Goal: Navigation & Orientation: Find specific page/section

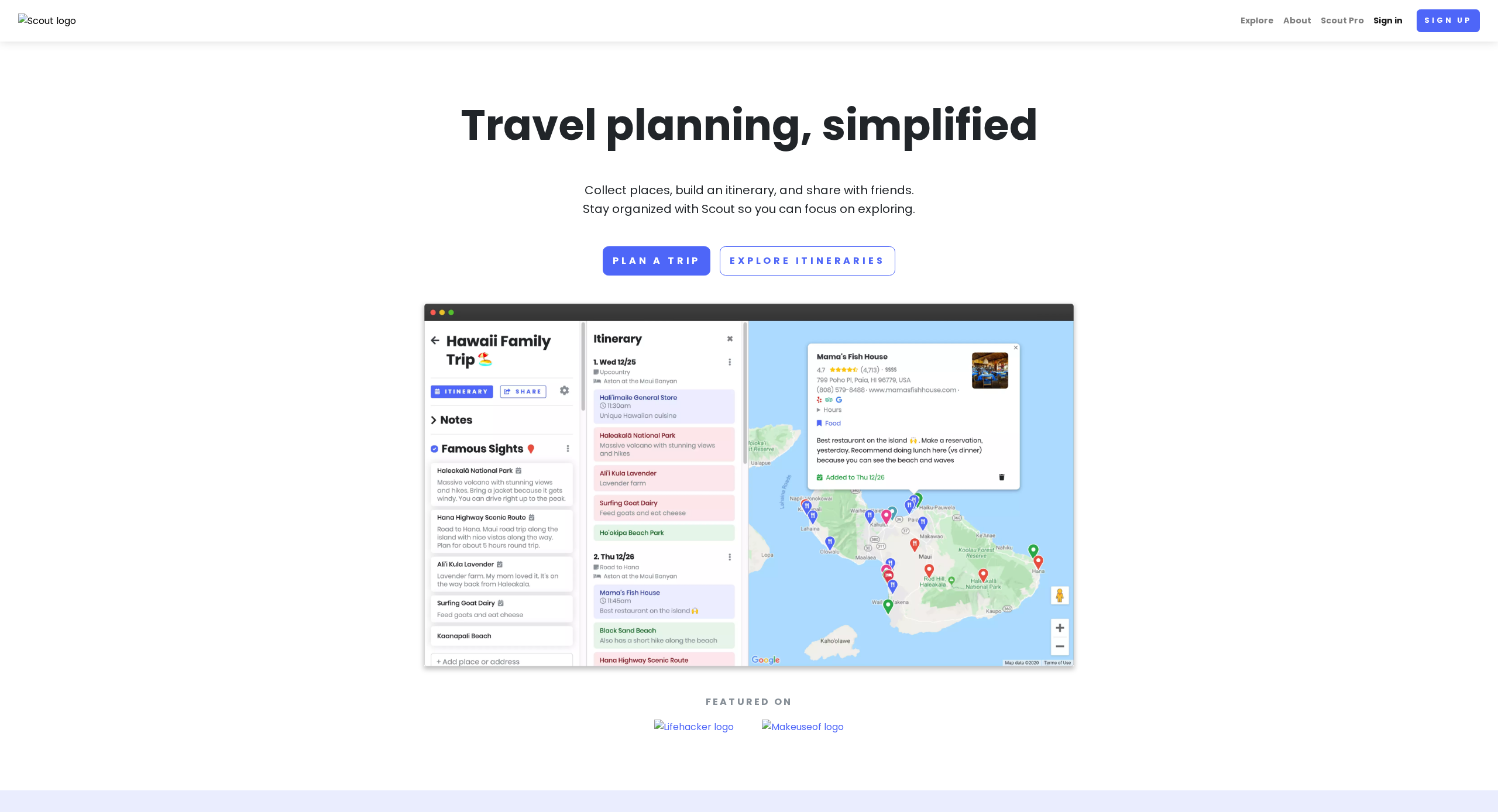
click at [1398, 18] on link "Sign in" at bounding box center [1388, 21] width 39 height 23
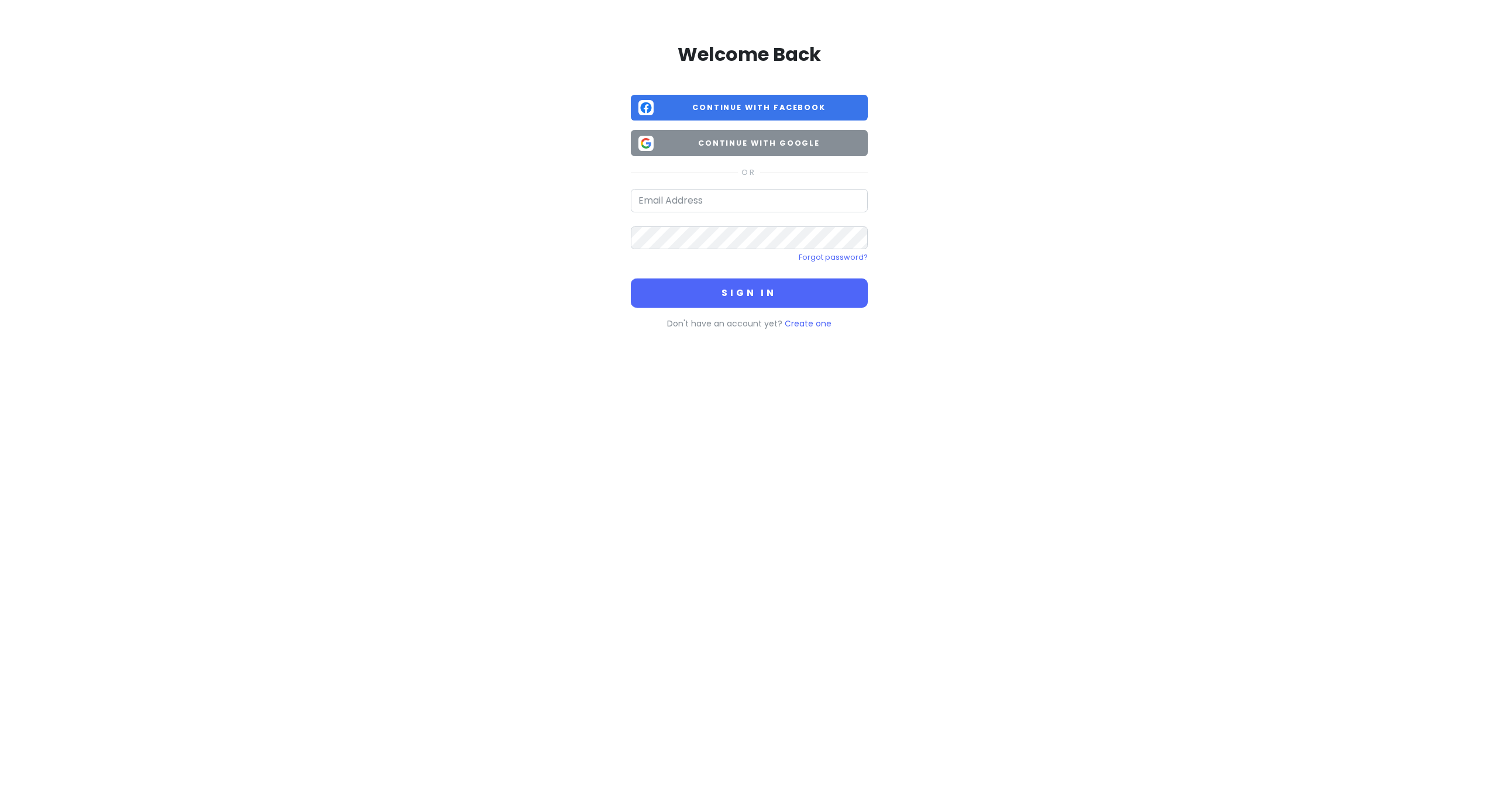
click at [806, 150] on button "Continue with Google" at bounding box center [749, 142] width 237 height 26
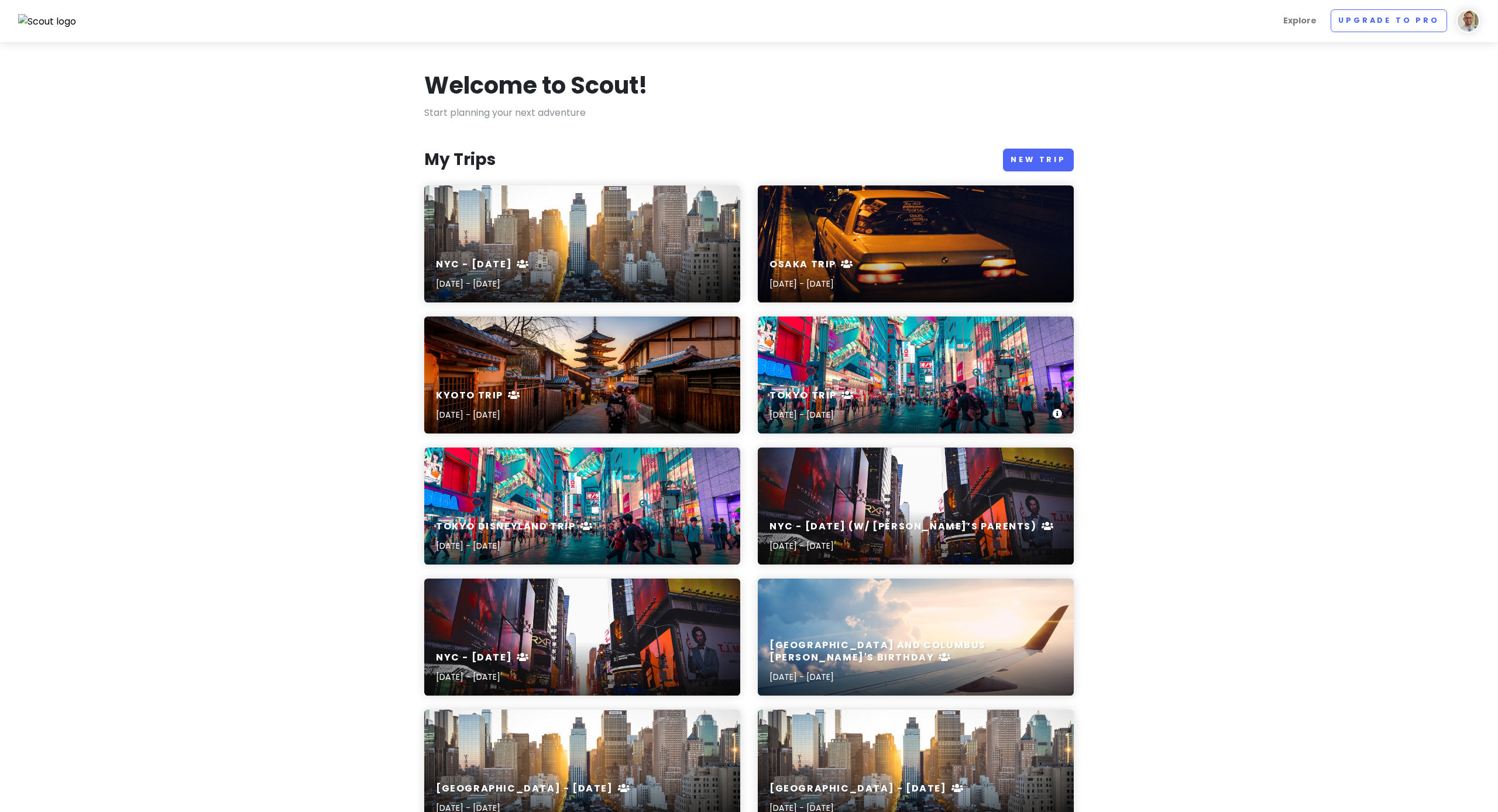
click at [836, 375] on div "Tokyo Trip [DATE] - [DATE]" at bounding box center [915, 374] width 316 height 117
click at [614, 502] on div "Tokyo Disneyland Trip [DATE] - [DATE]" at bounding box center [582, 506] width 316 height 117
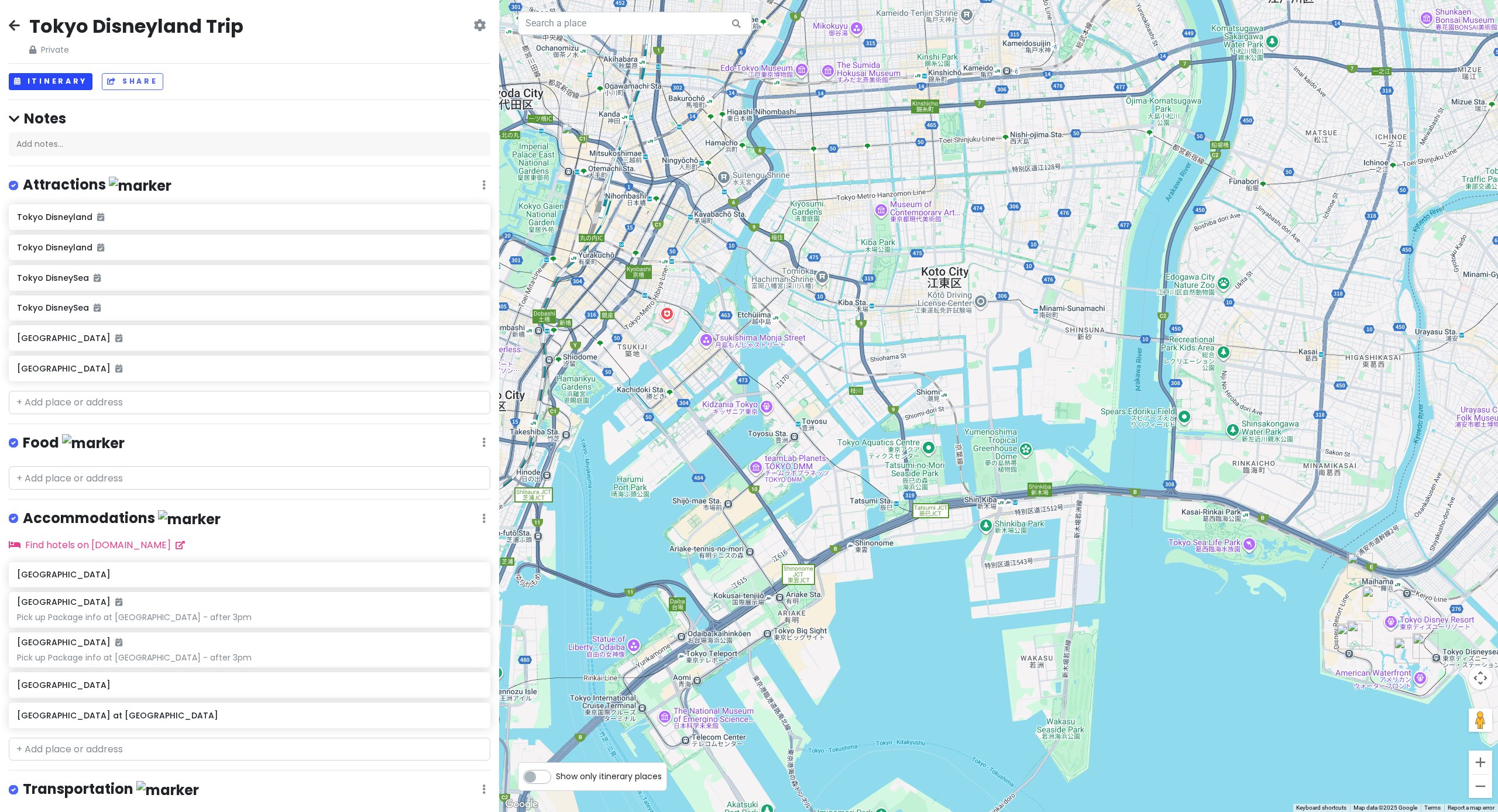
click at [62, 87] on button "Itinerary" at bounding box center [50, 82] width 84 height 17
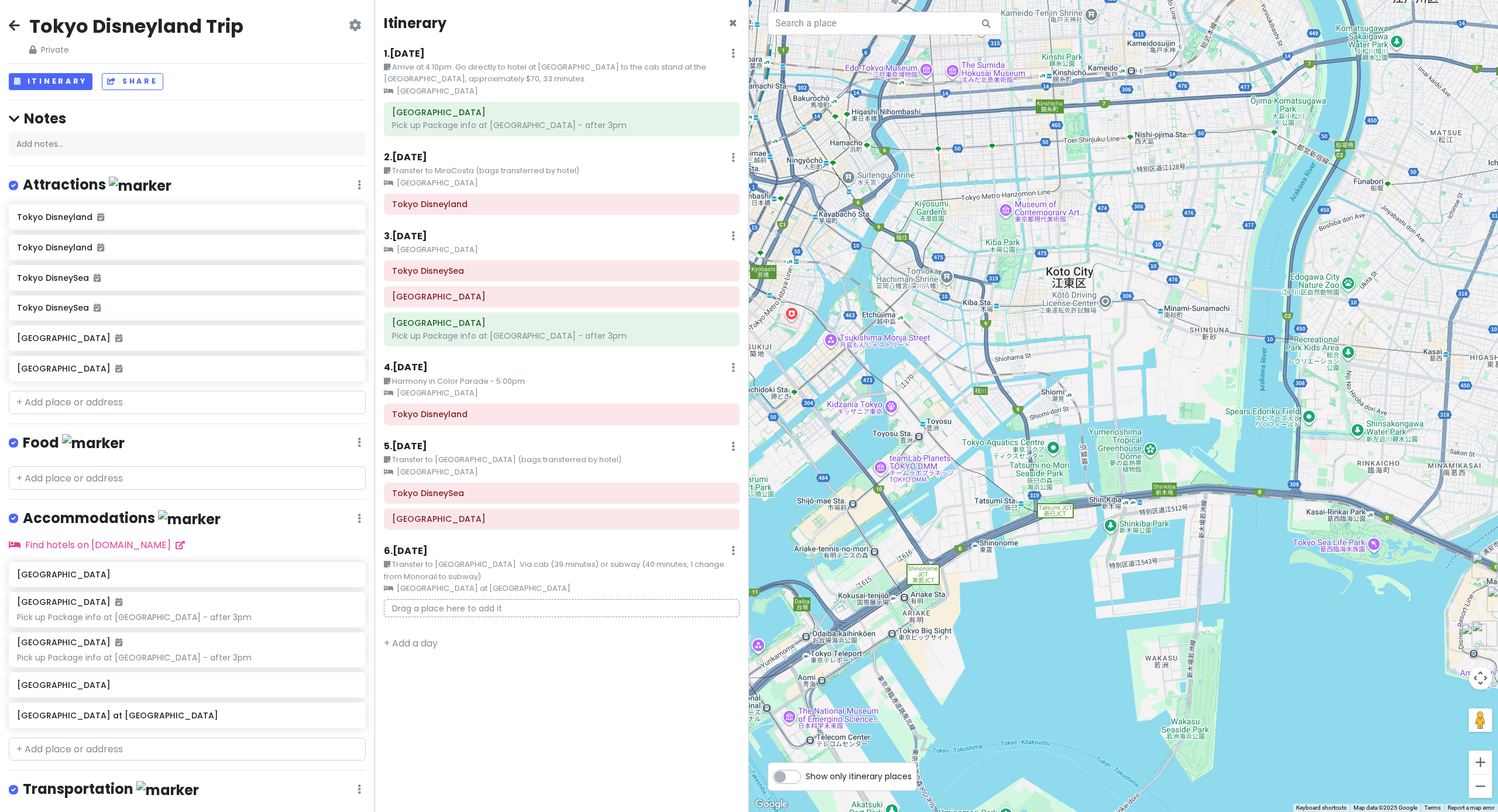
click at [9, 26] on icon at bounding box center [14, 25] width 11 height 9
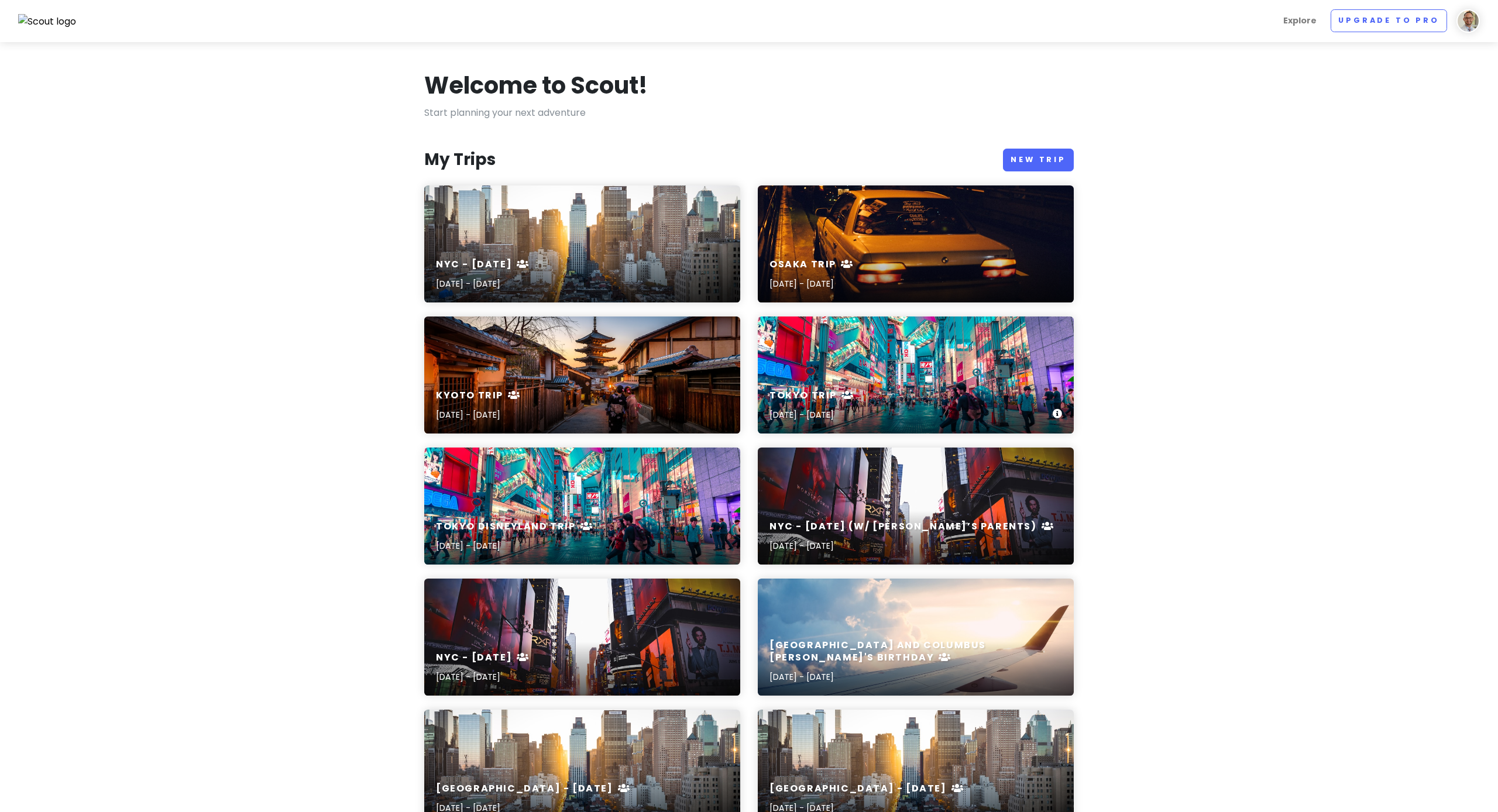
click at [860, 370] on div "Tokyo Trip [DATE] - [DATE]" at bounding box center [915, 374] width 316 height 117
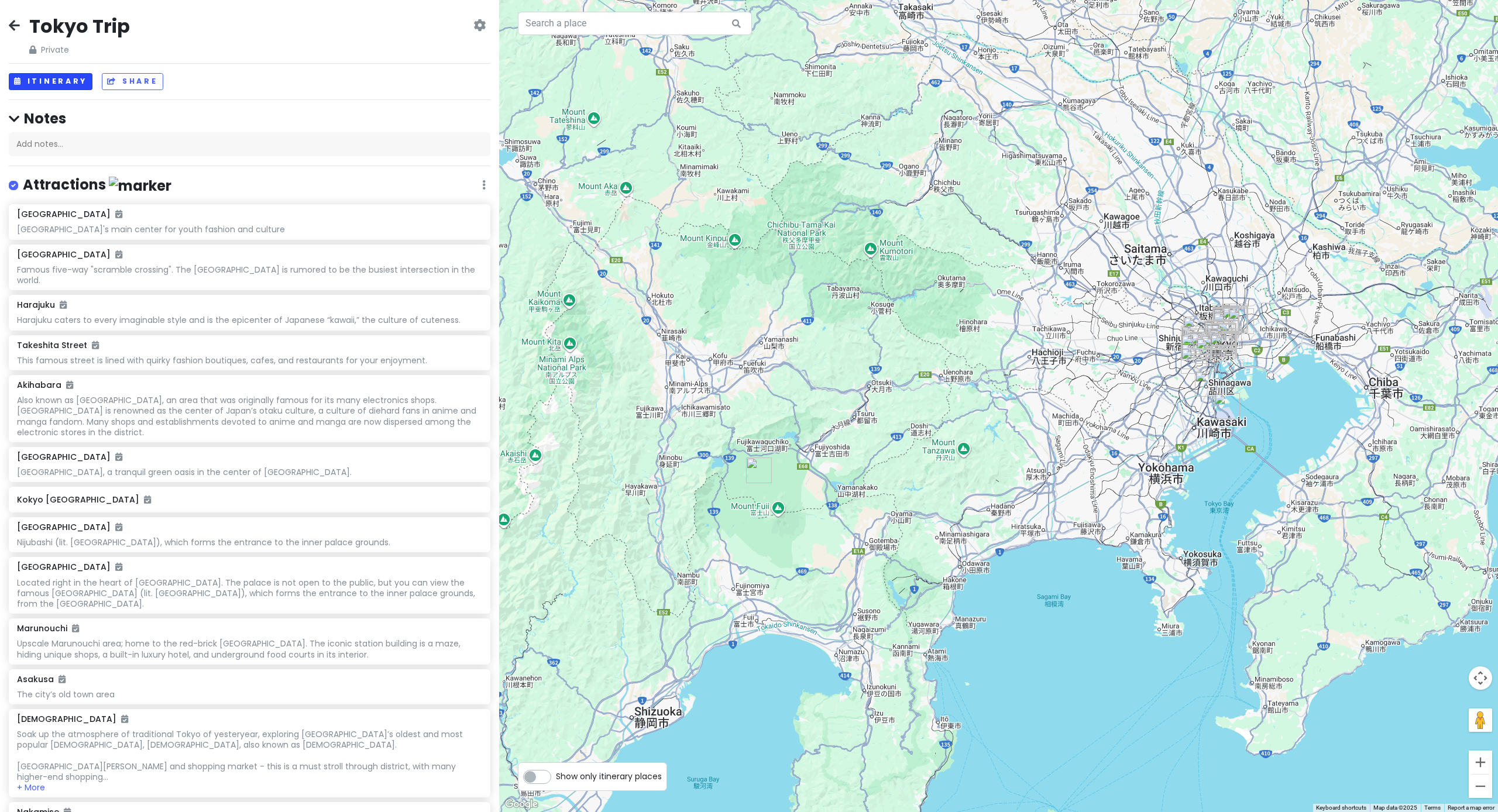
click at [69, 82] on button "Itinerary" at bounding box center [50, 82] width 84 height 17
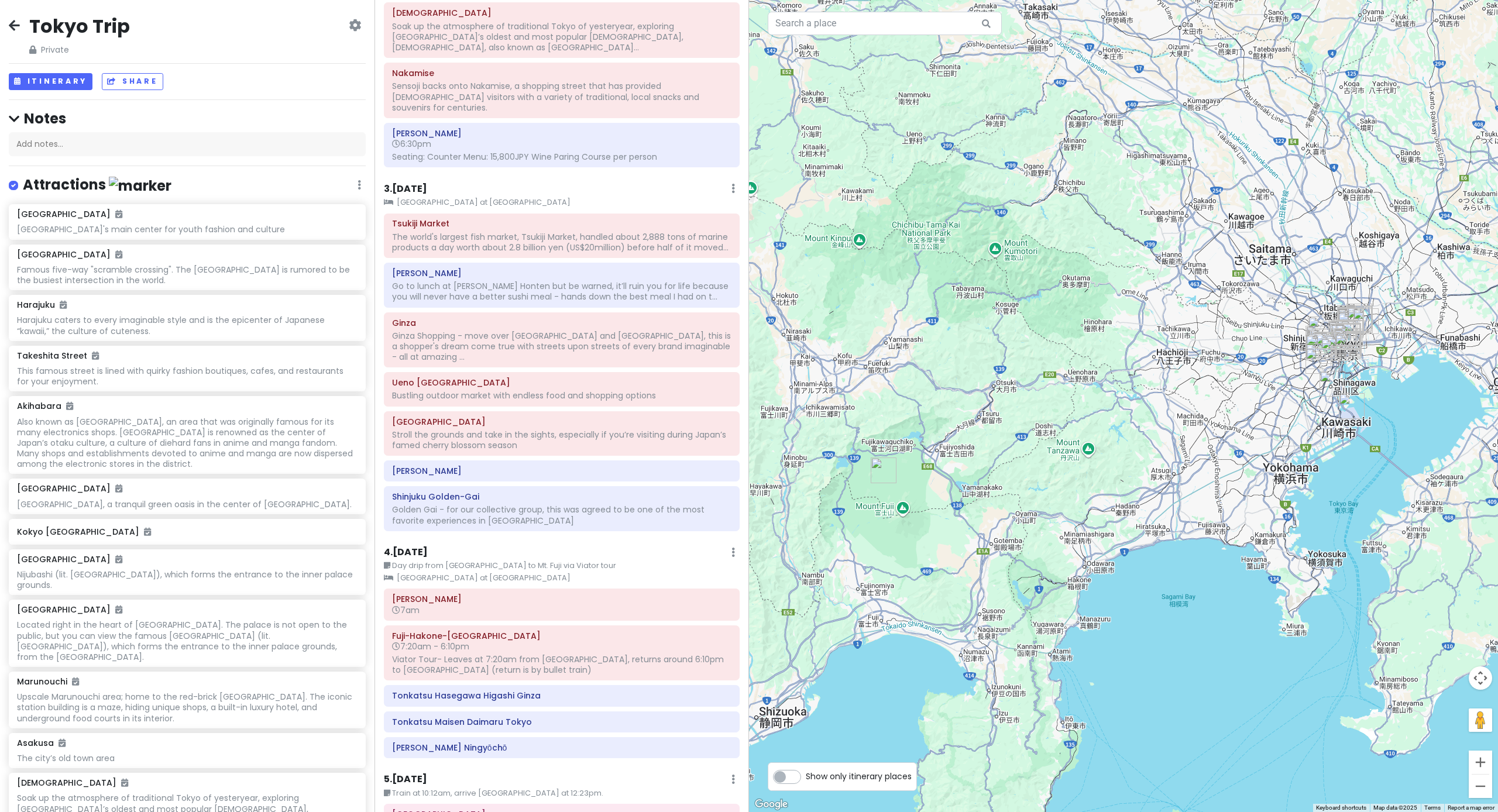
click at [11, 30] on icon at bounding box center [14, 25] width 11 height 9
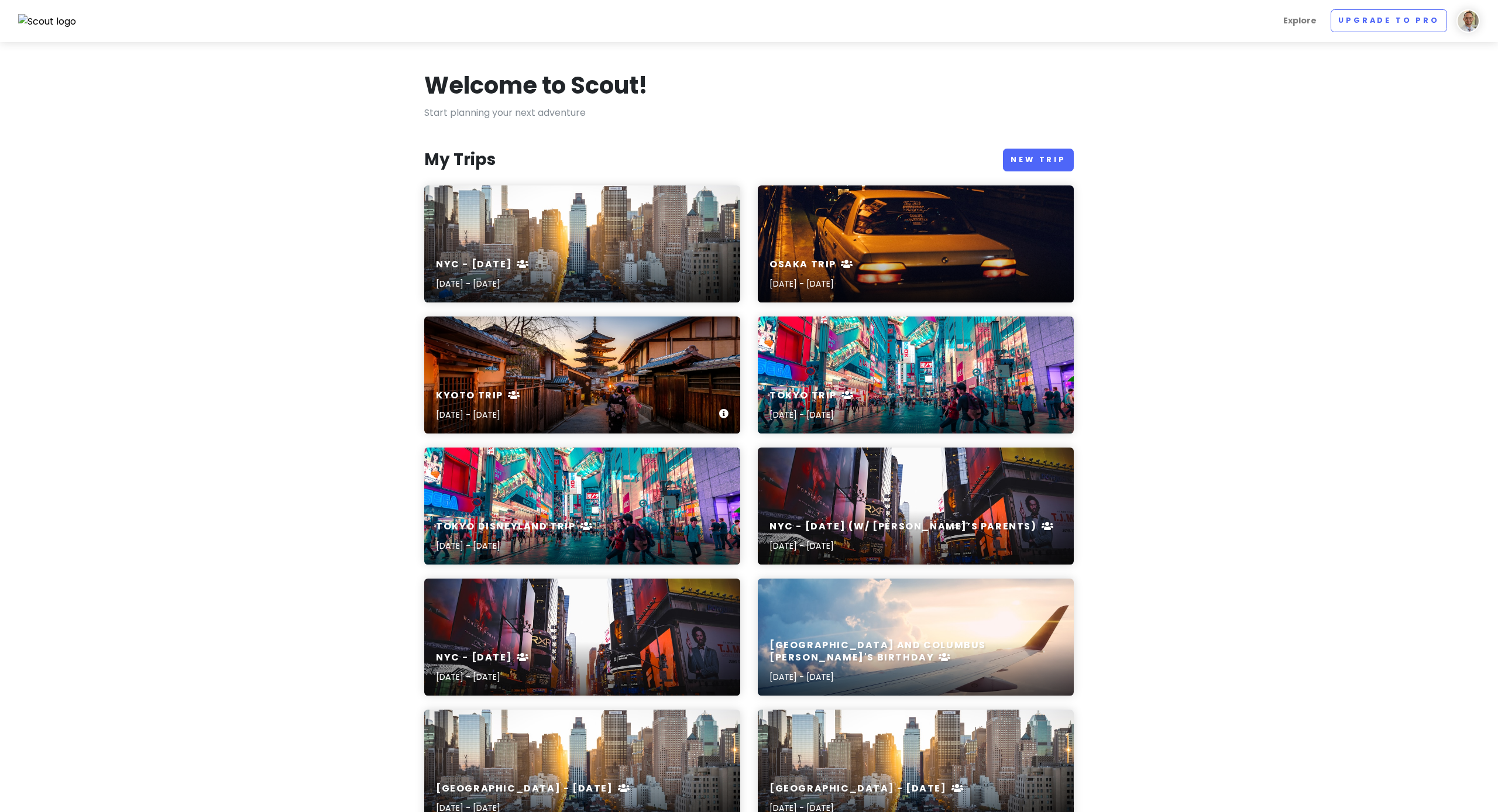
click at [607, 377] on div "Kyoto Trip [DATE] - [DATE]" at bounding box center [582, 374] width 316 height 117
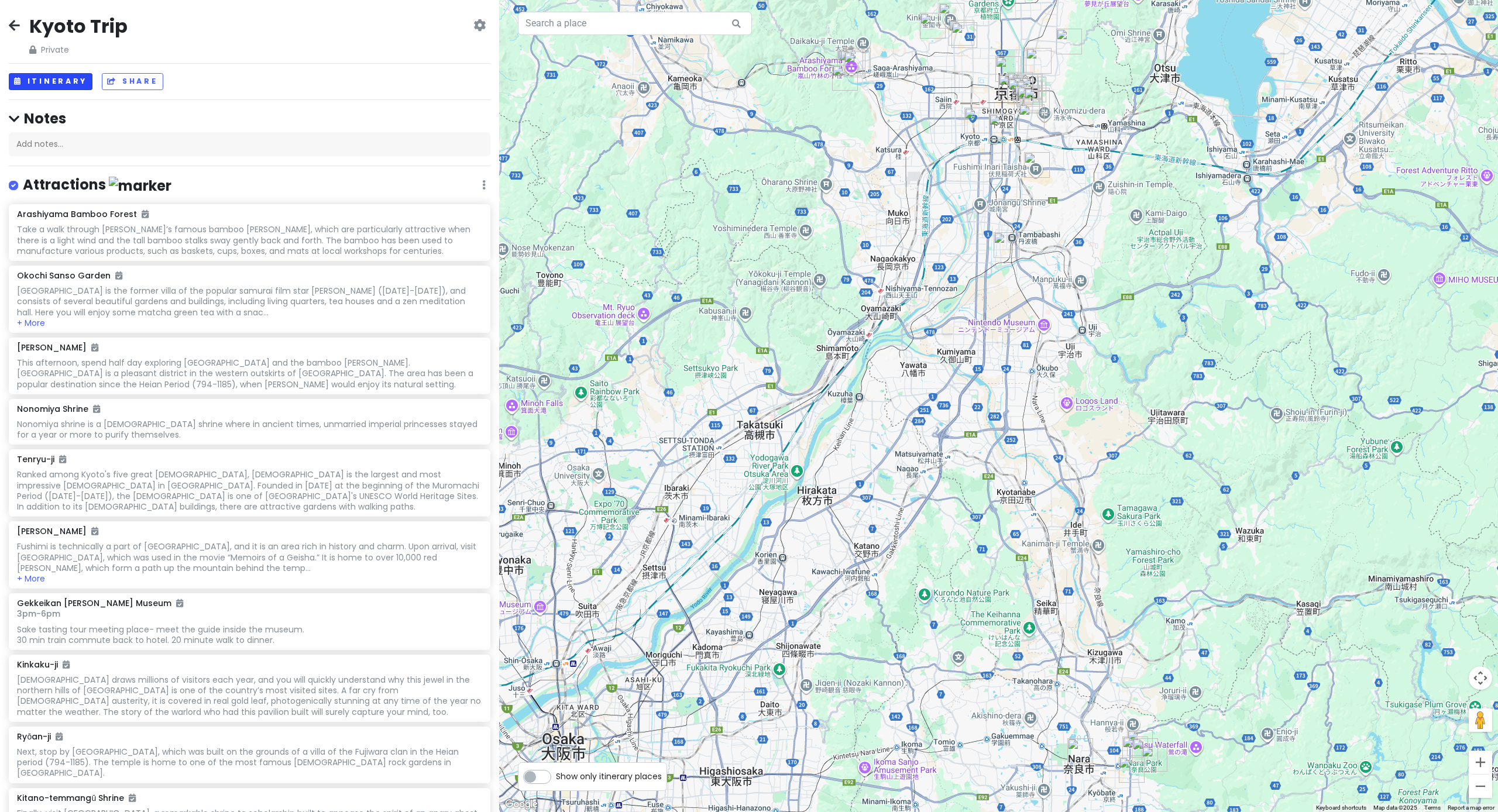
click at [54, 79] on button "Itinerary" at bounding box center [50, 82] width 84 height 17
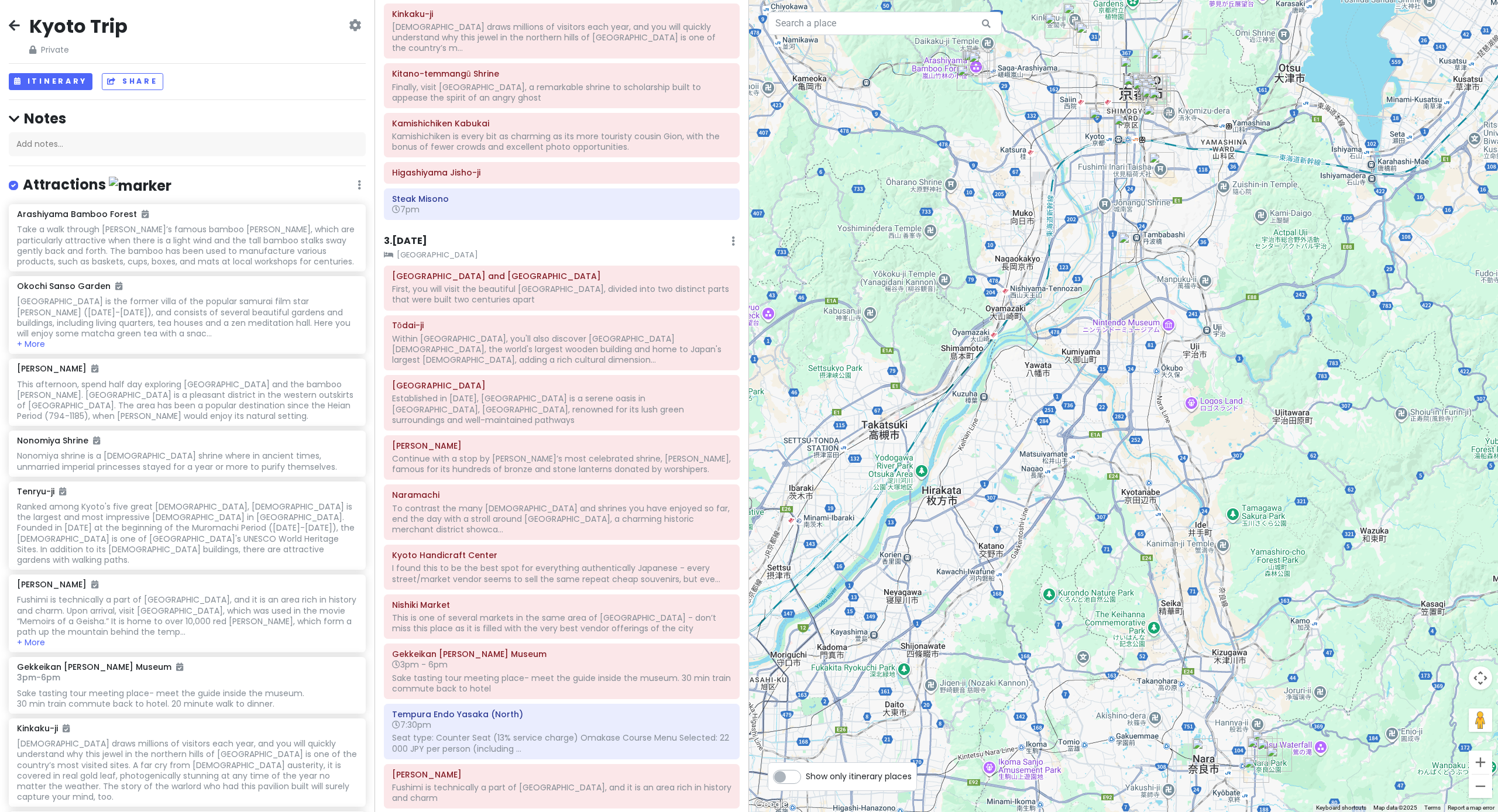
click at [9, 28] on icon at bounding box center [14, 25] width 11 height 9
